Goal: Task Accomplishment & Management: Complete application form

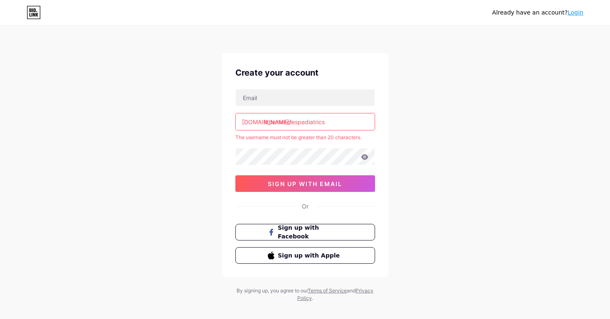
click at [335, 121] on input "littlemiraclespediatrics" at bounding box center [305, 121] width 139 height 17
drag, startPoint x: 335, startPoint y: 121, endPoint x: 309, endPoint y: 122, distance: 25.8
click at [309, 122] on input "littlemiraclespediatrics" at bounding box center [305, 121] width 139 height 17
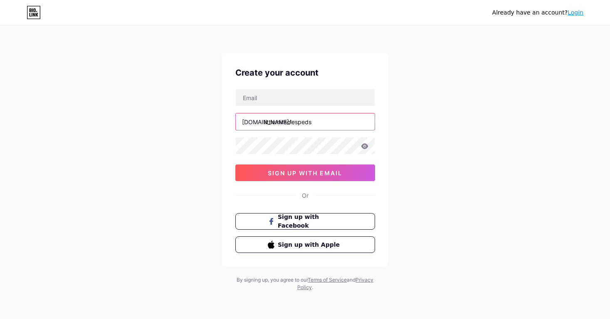
type input "littlemiraclespeds"
click at [436, 133] on div "Already have an account? Login Create your account [DOMAIN_NAME]/ littlemiracle…" at bounding box center [305, 159] width 610 height 318
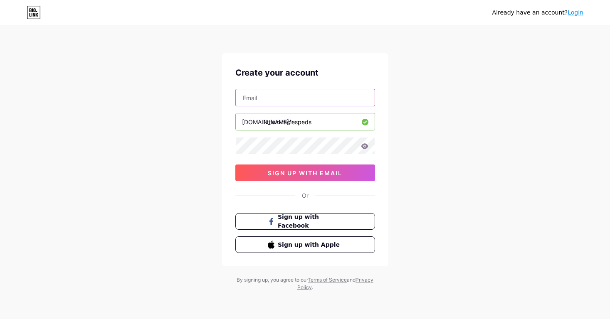
click at [273, 95] on input "text" at bounding box center [305, 97] width 139 height 17
click at [418, 71] on div "Already have an account? Login Create your account [DOMAIN_NAME]/ littlemiracle…" at bounding box center [305, 159] width 610 height 318
click at [313, 96] on input "text" at bounding box center [305, 97] width 139 height 17
type input "[EMAIL_ADDRESS][DOMAIN_NAME]"
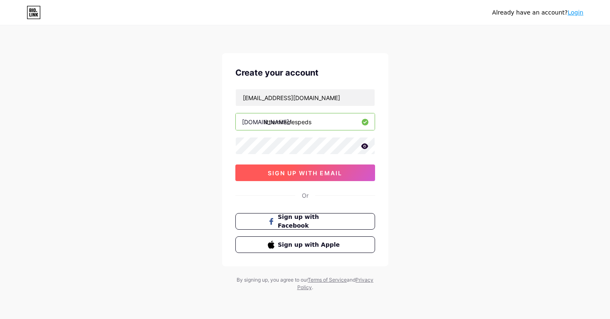
click at [327, 177] on button "sign up with email" at bounding box center [305, 173] width 140 height 17
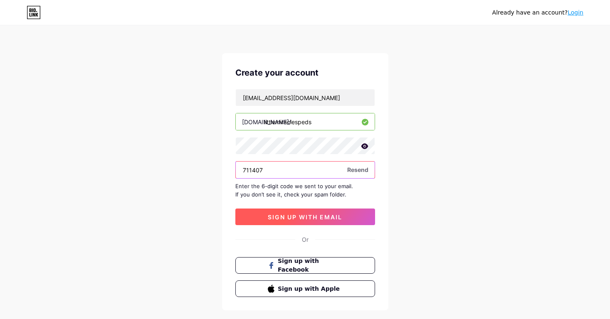
type input "711407"
click at [302, 222] on button "sign up with email" at bounding box center [305, 217] width 140 height 17
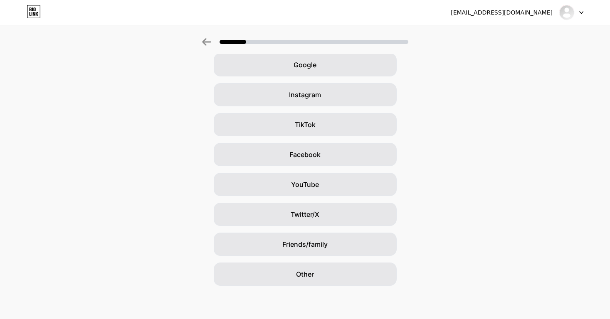
scroll to position [39, 0]
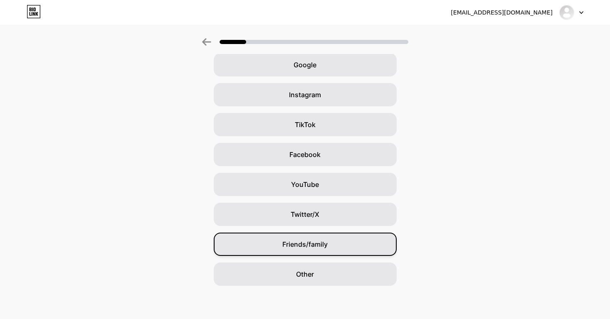
click at [269, 246] on div "Friends/family" at bounding box center [305, 244] width 183 height 23
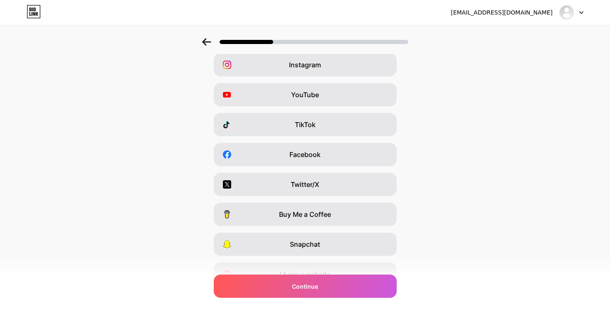
scroll to position [0, 0]
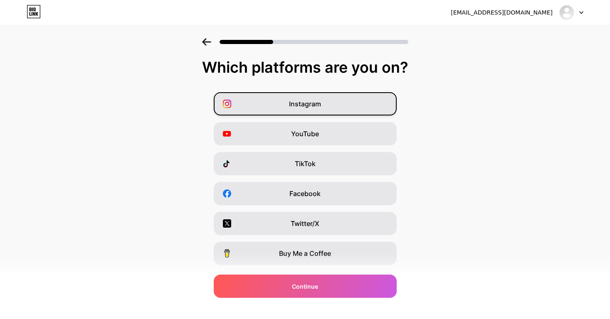
click at [328, 98] on div "Instagram" at bounding box center [305, 103] width 183 height 23
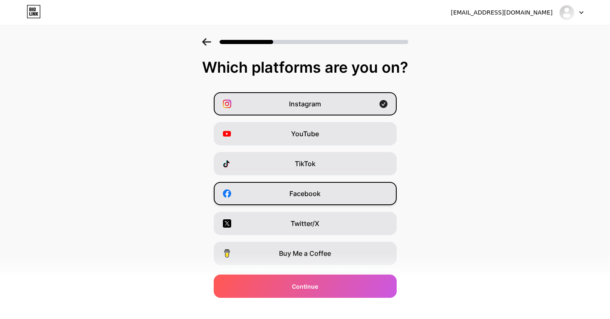
click at [371, 190] on div "Facebook" at bounding box center [305, 193] width 183 height 23
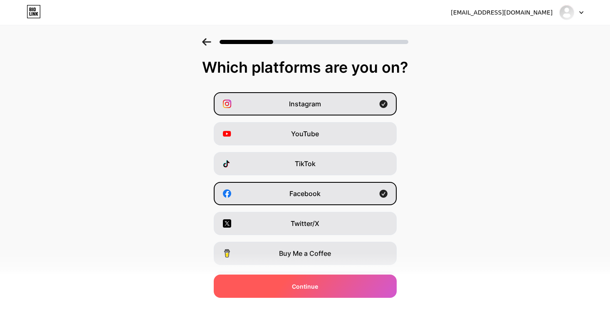
click at [354, 291] on div "Continue" at bounding box center [305, 286] width 183 height 23
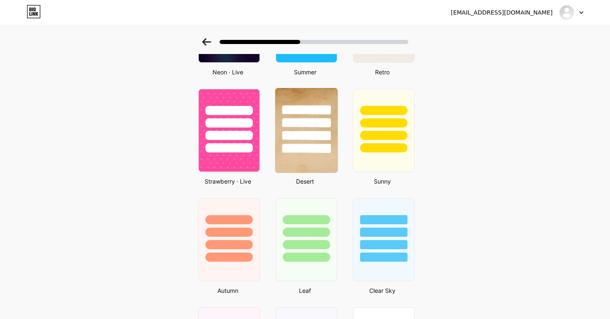
scroll to position [443, 0]
click at [316, 158] on img at bounding box center [306, 130] width 62 height 85
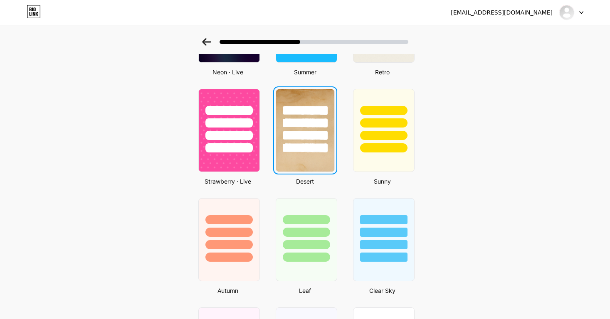
scroll to position [0, 0]
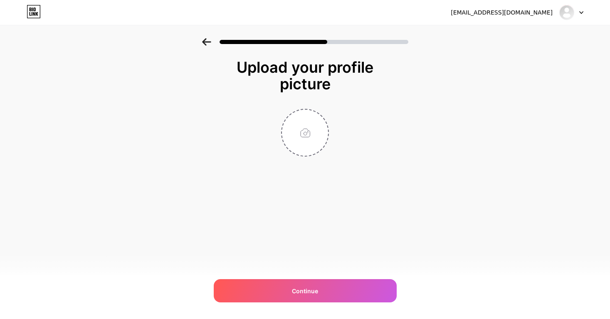
click at [207, 42] on icon at bounding box center [206, 41] width 9 height 7
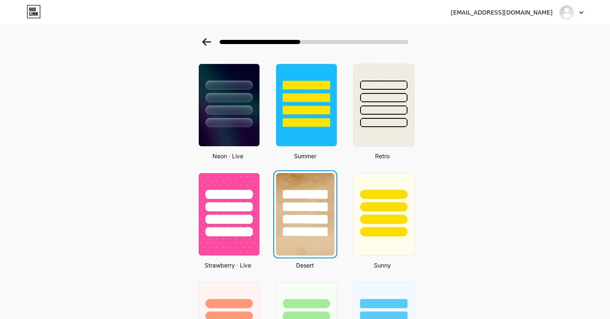
scroll to position [426, 0]
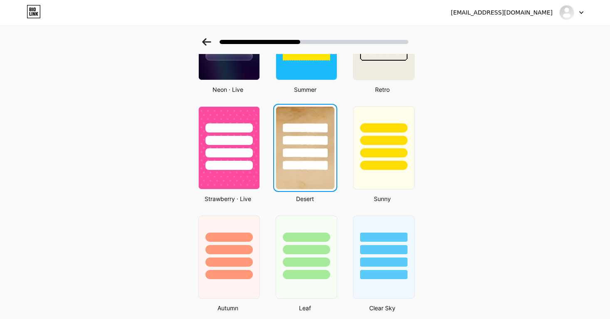
click at [298, 145] on div at bounding box center [305, 138] width 58 height 63
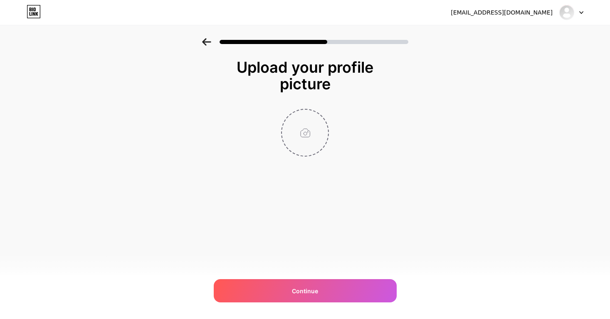
click at [308, 128] on input "file" at bounding box center [305, 133] width 46 height 46
type input "C:\fakepath\Little Miracles Pediatrics HORIZONTAL 2.png"
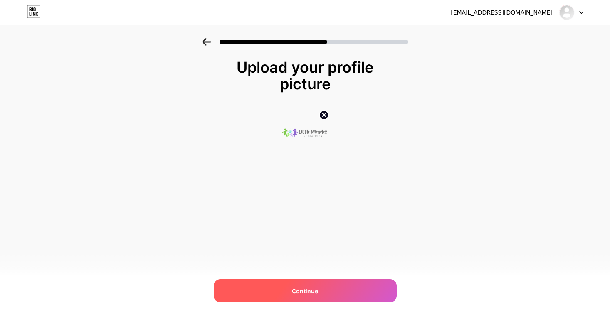
click at [311, 288] on span "Continue" at bounding box center [305, 291] width 26 height 9
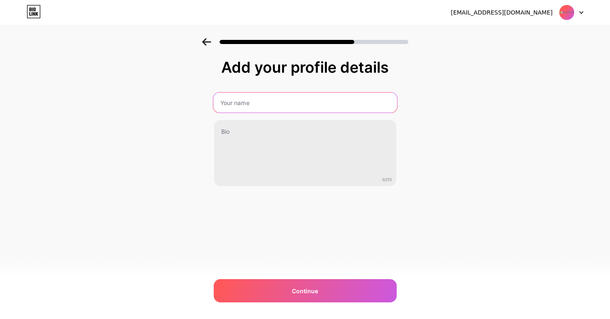
click at [247, 105] on input "text" at bounding box center [305, 103] width 184 height 20
type input "Little Miracles Pediatrics"
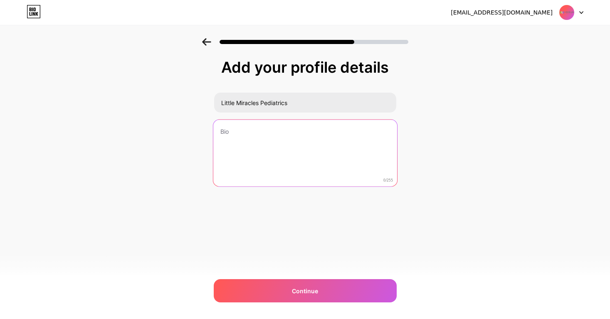
click at [269, 135] on textarea at bounding box center [305, 154] width 184 height 68
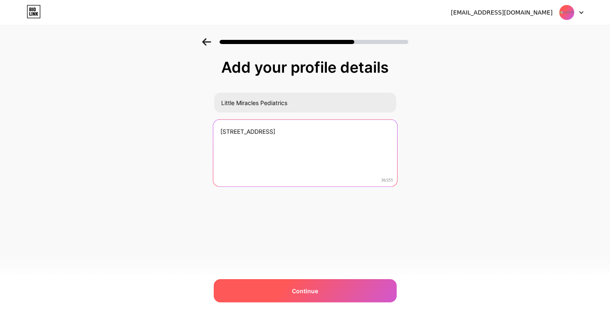
type textarea "[STREET_ADDRESS]"
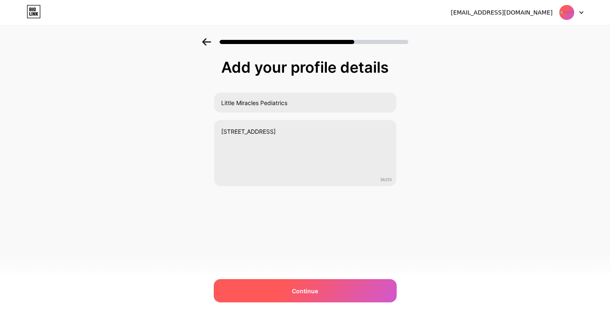
click at [280, 288] on div "Continue" at bounding box center [305, 290] width 183 height 23
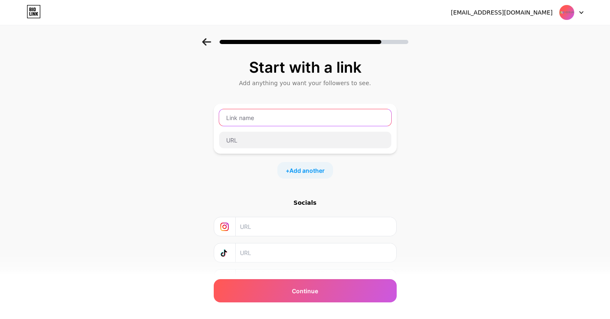
click at [251, 115] on input "text" at bounding box center [305, 117] width 172 height 17
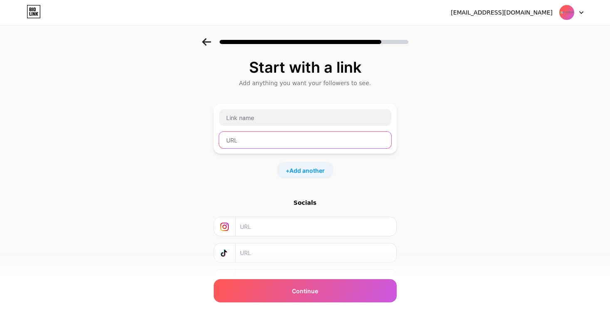
click at [242, 139] on input "text" at bounding box center [305, 140] width 172 height 17
paste input "[URL][DOMAIN_NAME]"
type input "[URL][DOMAIN_NAME]"
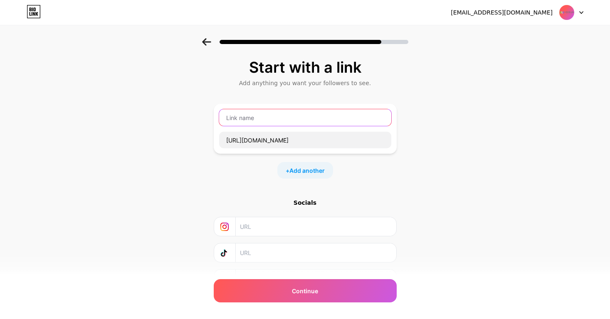
click at [235, 118] on input "text" at bounding box center [305, 117] width 172 height 17
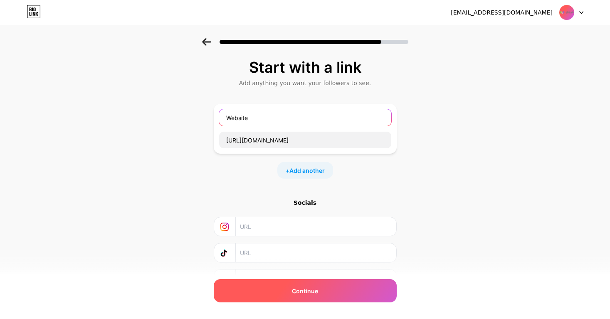
type input "Website"
click at [320, 293] on div "Continue" at bounding box center [305, 290] width 183 height 23
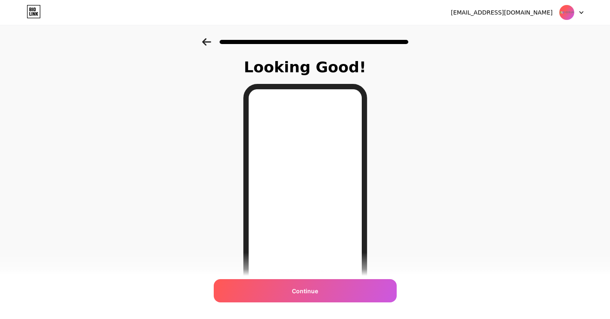
click at [204, 45] on icon at bounding box center [206, 41] width 9 height 7
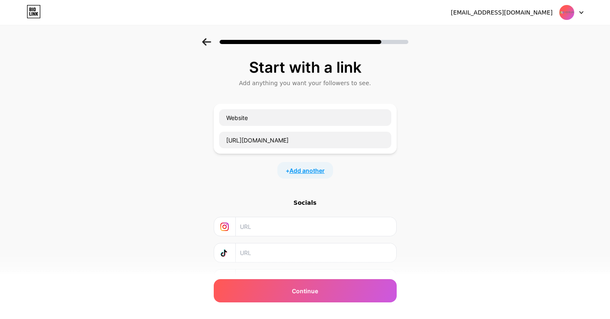
click at [298, 168] on span "Add another" at bounding box center [306, 170] width 35 height 9
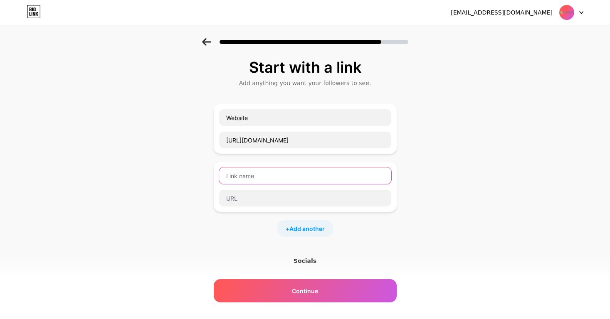
click at [277, 172] on input "text" at bounding box center [305, 176] width 172 height 17
click at [242, 176] on input "Join our Wait List" at bounding box center [305, 176] width 172 height 17
click at [247, 175] on input "Join Our Wait List" at bounding box center [305, 176] width 172 height 17
click at [249, 177] on input "Join Our Wait List" at bounding box center [305, 176] width 172 height 17
type input "Join the Wait List"
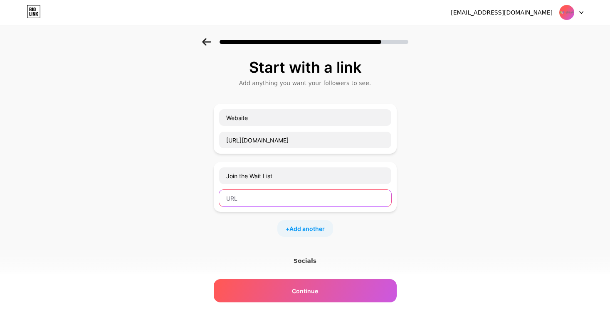
click at [261, 195] on input "text" at bounding box center [305, 198] width 172 height 17
paste input "[URL][DOMAIN_NAME]"
type input "[URL][DOMAIN_NAME]"
drag, startPoint x: 388, startPoint y: 200, endPoint x: 127, endPoint y: 199, distance: 261.5
click at [127, 199] on div "Start with a link Add anything you want your followers to see. Website [URL][DO…" at bounding box center [305, 213] width 610 height 350
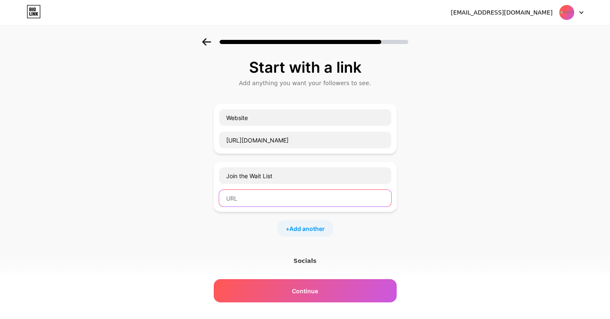
paste input "[URL][DOMAIN_NAME]"
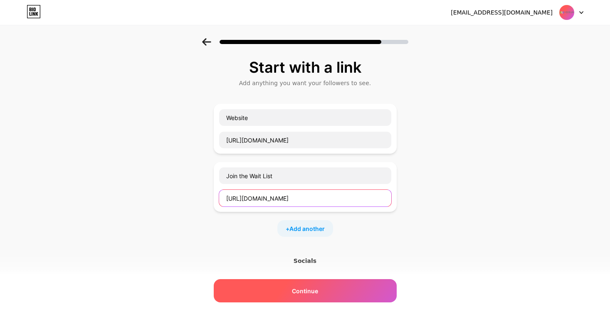
type input "[URL][DOMAIN_NAME]"
click at [313, 290] on span "Continue" at bounding box center [305, 291] width 26 height 9
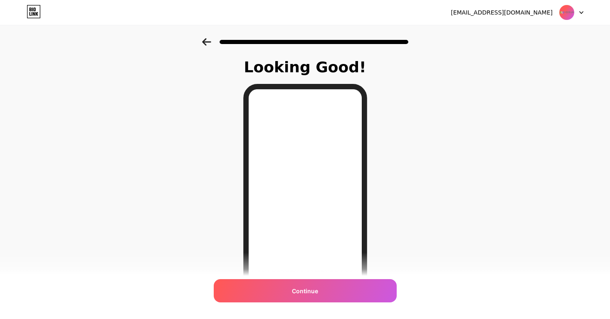
click at [202, 40] on icon at bounding box center [206, 41] width 9 height 7
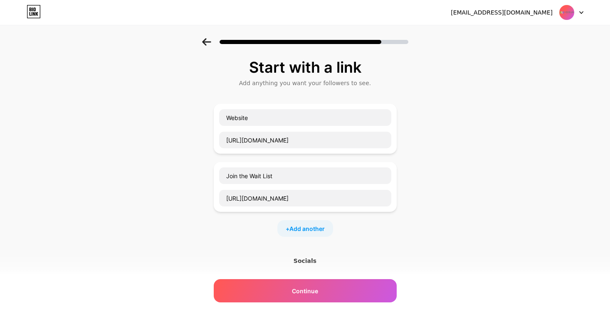
click at [202, 40] on icon at bounding box center [206, 41] width 9 height 7
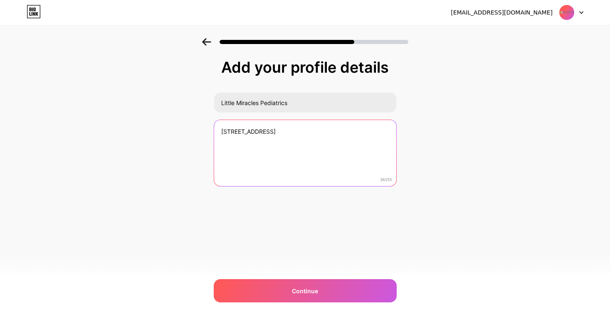
click at [220, 131] on textarea "[STREET_ADDRESS]" at bounding box center [305, 153] width 182 height 67
click at [234, 131] on textarea "[STREET_ADDRESS]" at bounding box center [305, 154] width 184 height 68
click at [281, 151] on textarea "Opening [DATE] [STREET_ADDRESS]" at bounding box center [305, 154] width 184 height 68
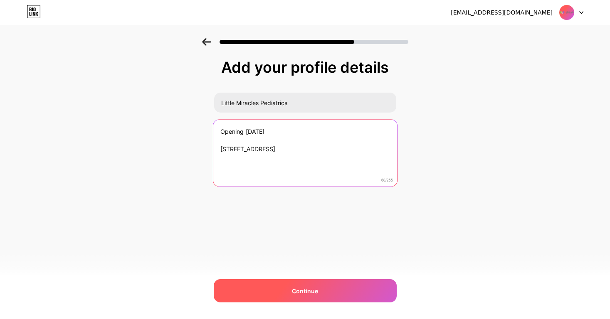
type textarea "Opening [DATE] [STREET_ADDRESS]"
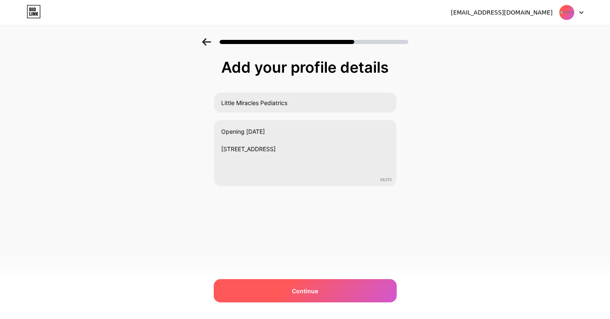
click at [331, 287] on div "Continue" at bounding box center [305, 290] width 183 height 23
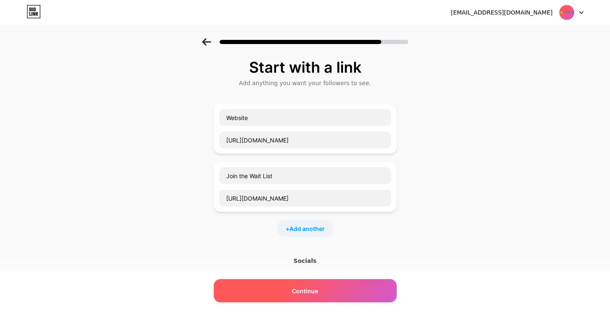
click at [333, 291] on div "Continue" at bounding box center [305, 290] width 183 height 23
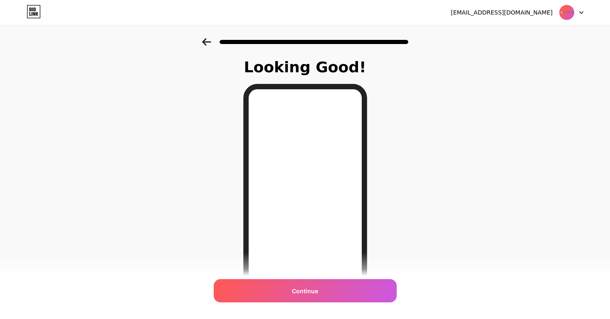
click at [207, 44] on icon at bounding box center [206, 41] width 9 height 7
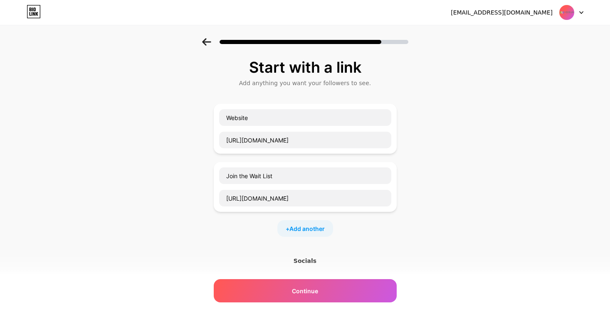
click at [207, 44] on icon at bounding box center [206, 41] width 9 height 7
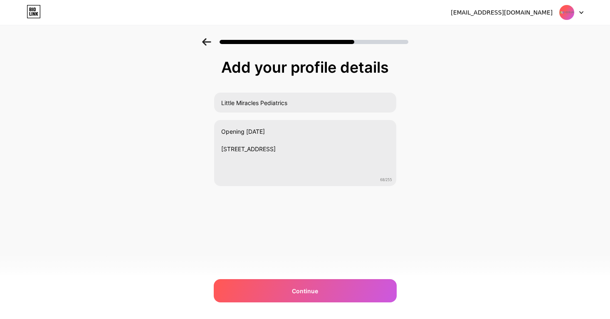
click at [207, 44] on icon at bounding box center [206, 41] width 9 height 7
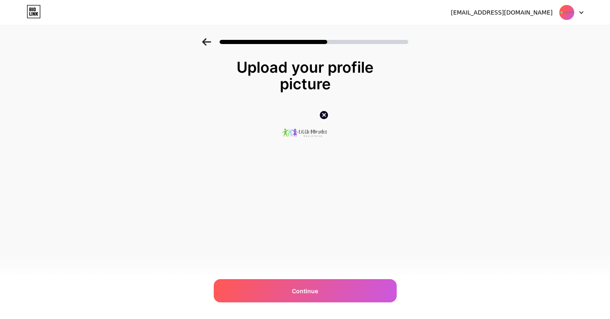
click at [207, 44] on icon at bounding box center [206, 41] width 9 height 7
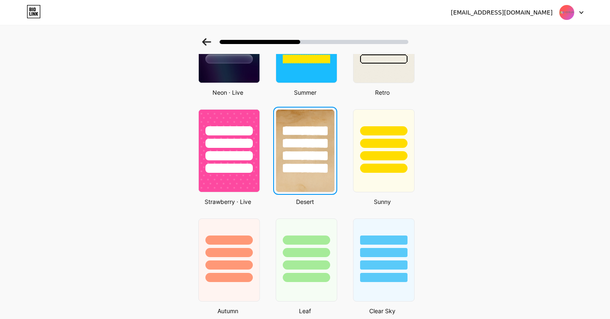
scroll to position [419, 0]
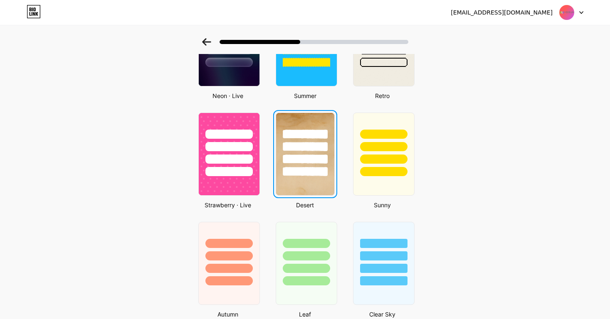
click at [320, 170] on div at bounding box center [305, 171] width 45 height 9
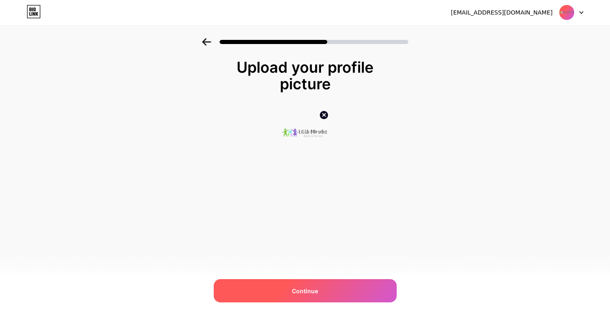
click at [308, 298] on div "Continue" at bounding box center [305, 290] width 183 height 23
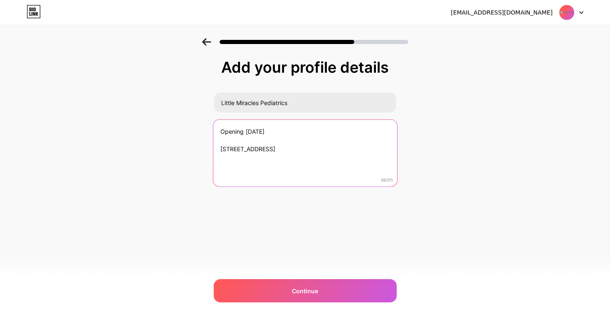
click at [299, 130] on textarea "Opening [DATE] [STREET_ADDRESS]" at bounding box center [305, 154] width 184 height 68
click at [365, 152] on textarea "Opening [DATE] [STREET_ADDRESS]" at bounding box center [305, 154] width 184 height 68
drag, startPoint x: 306, startPoint y: 183, endPoint x: 330, endPoint y: 184, distance: 24.1
click at [330, 184] on textarea "Opening [DATE] [STREET_ADDRESS] [PERSON_NAME] Fluent in Spanish, English and Po…" at bounding box center [305, 153] width 184 height 68
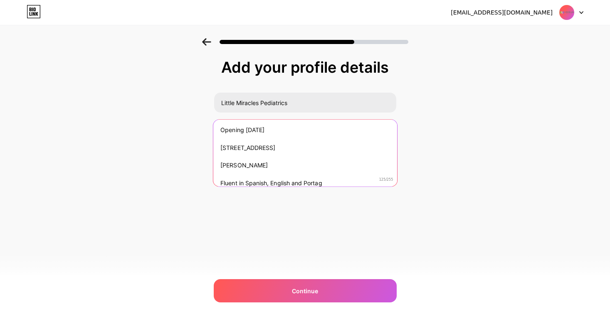
paste textarea "pourtagese"
click at [308, 184] on textarea "Opening [DATE] [STREET_ADDRESS] [PERSON_NAME] Fluent in Spanish, English and po…" at bounding box center [305, 153] width 184 height 68
click at [346, 181] on textarea "Opening [DATE] [STREET_ADDRESS] [PERSON_NAME] Fluent in Spanish, English and Po…" at bounding box center [305, 153] width 184 height 68
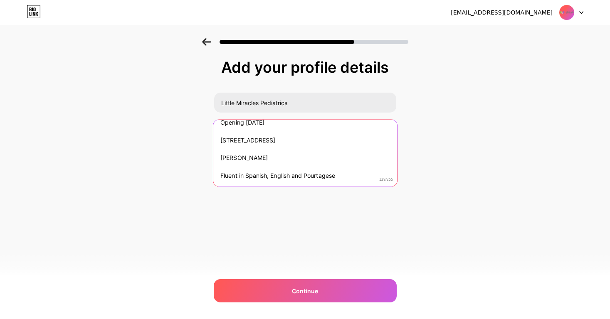
scroll to position [8, 0]
type textarea "Opening [DATE] [STREET_ADDRESS] [PERSON_NAME] Fluent in Spanish, English and Po…"
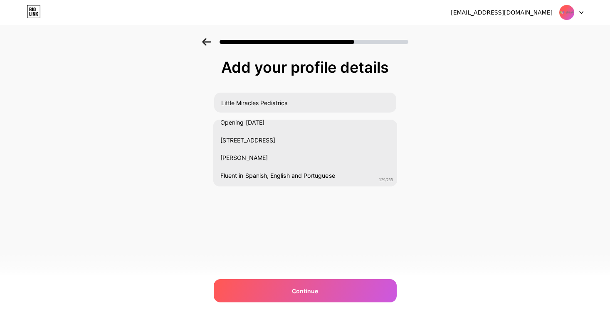
click at [424, 177] on div "Add your profile details Little Miracles Pediatrics Opening [DATE] [STREET_ADDR…" at bounding box center [305, 133] width 610 height 190
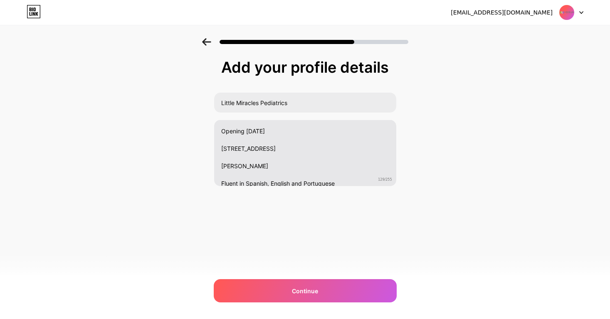
scroll to position [0, 0]
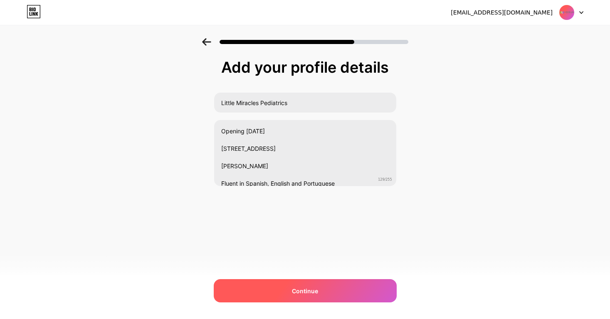
click at [318, 290] on div "Continue" at bounding box center [305, 290] width 183 height 23
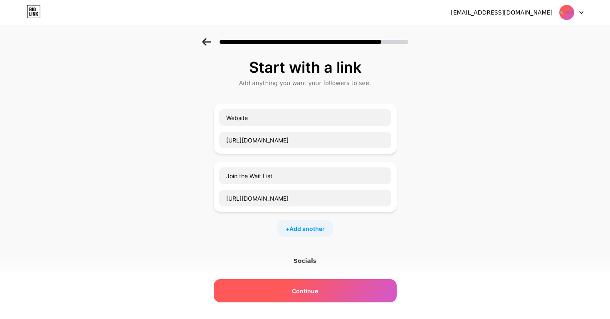
click at [317, 292] on span "Continue" at bounding box center [305, 291] width 26 height 9
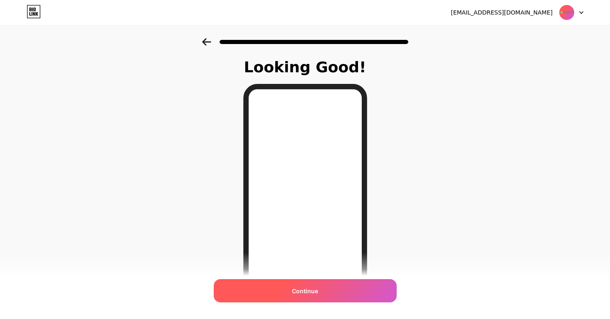
click at [305, 287] on span "Continue" at bounding box center [305, 291] width 26 height 9
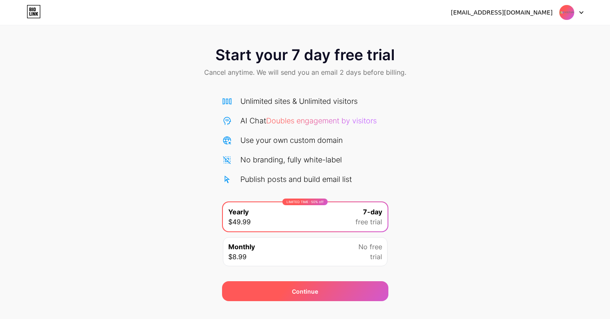
click at [335, 295] on div "Continue" at bounding box center [305, 291] width 166 height 20
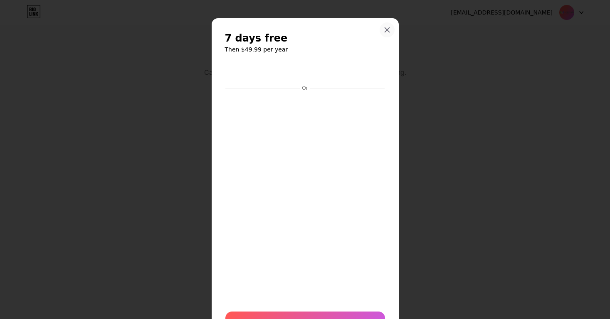
click at [390, 32] on div at bounding box center [387, 29] width 15 height 15
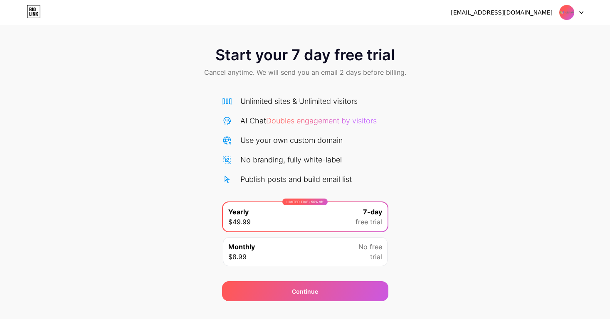
click at [580, 14] on div at bounding box center [571, 12] width 24 height 15
click at [581, 13] on icon at bounding box center [580, 13] width 3 height 2
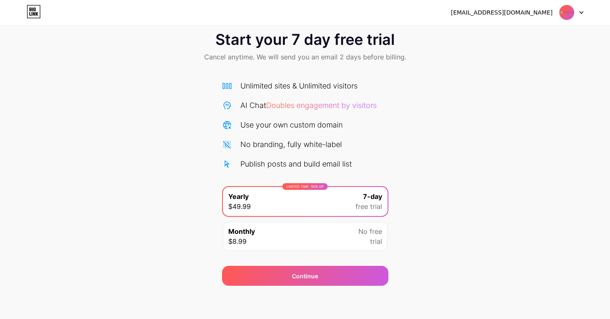
scroll to position [15, 0]
